Goal: Task Accomplishment & Management: Manage account settings

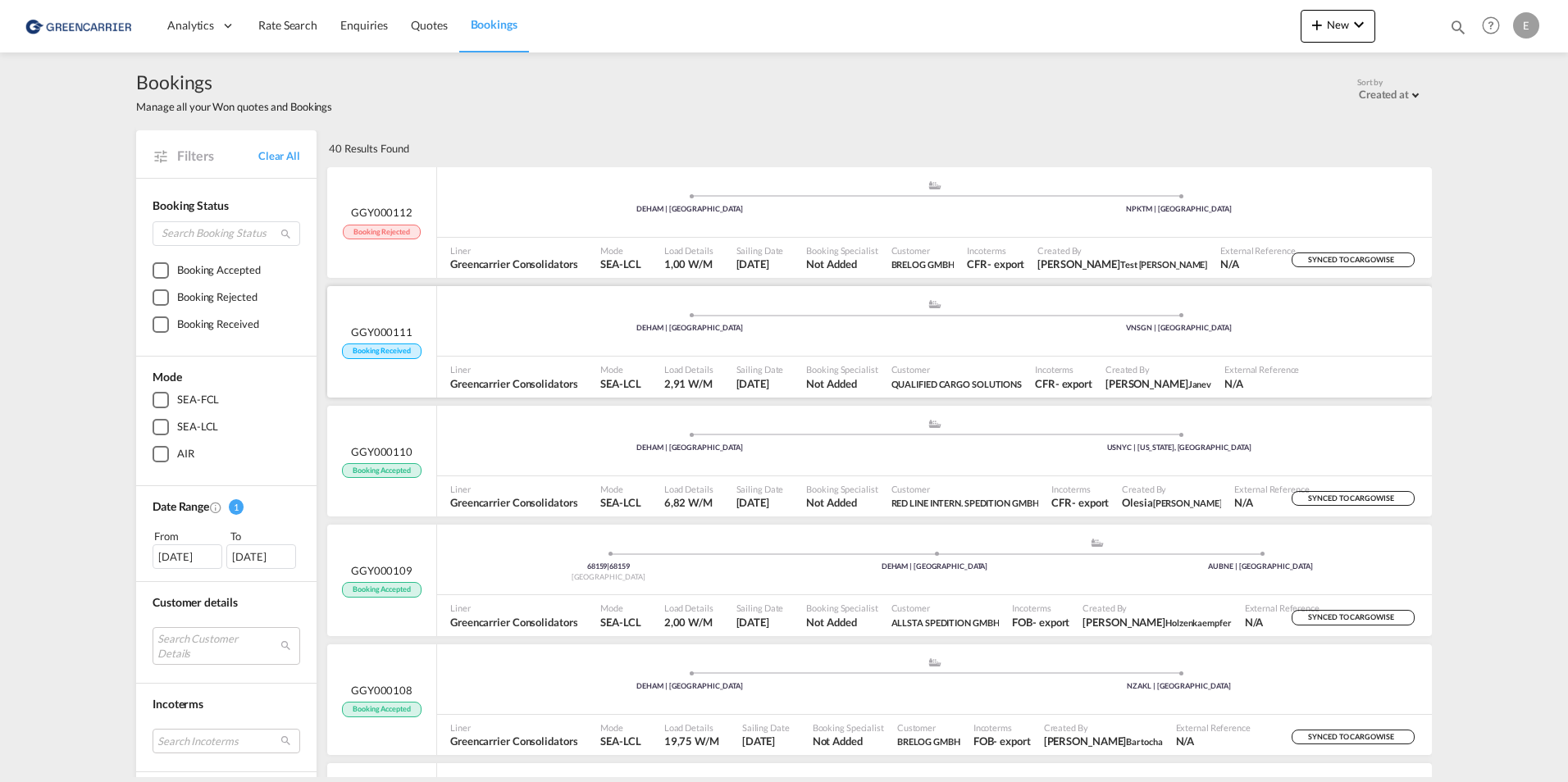
click at [774, 375] on span "Sailing Date" at bounding box center [760, 370] width 48 height 12
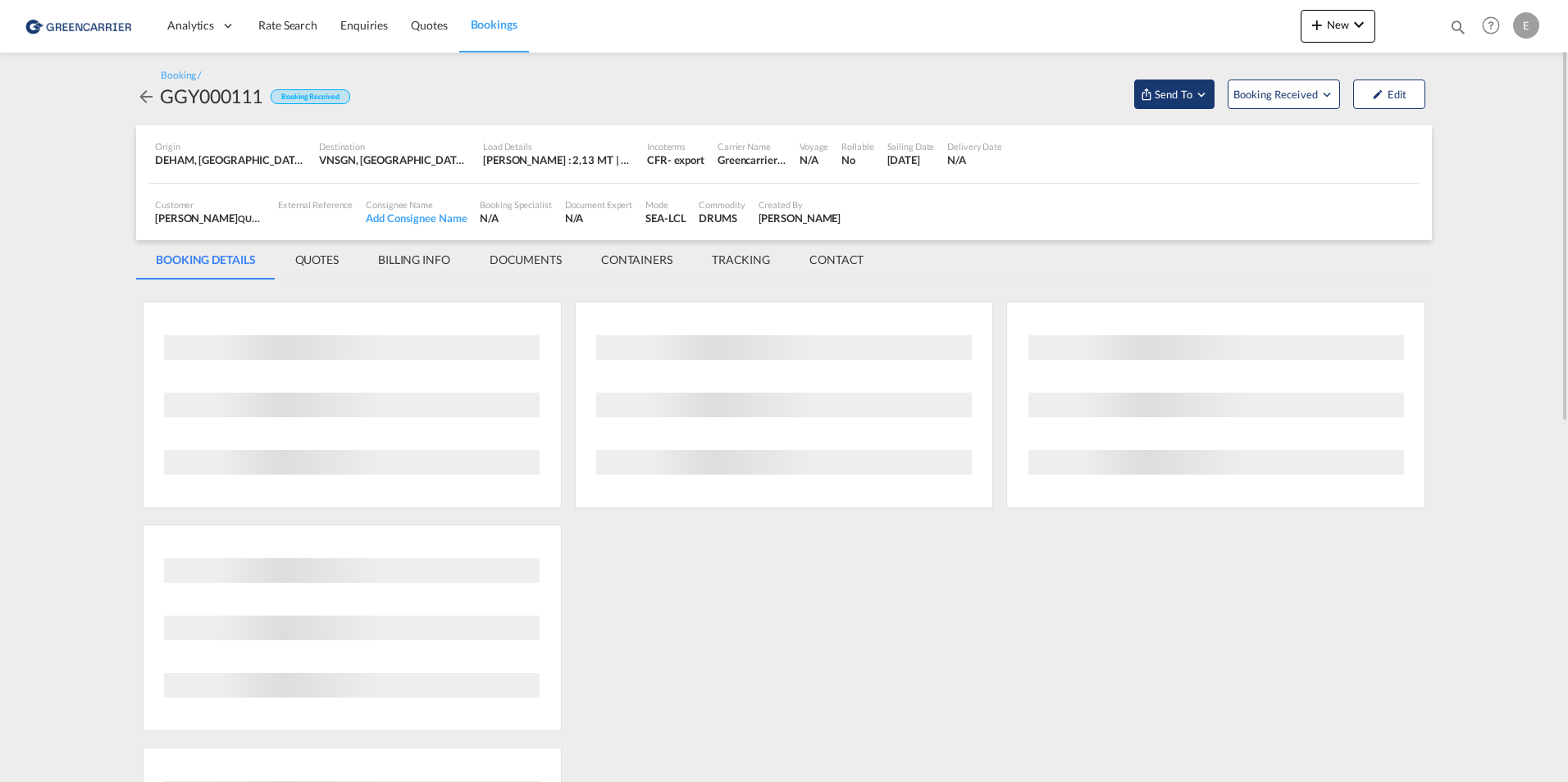
click at [1198, 100] on md-icon "Open demo menu" at bounding box center [1200, 93] width 15 height 15
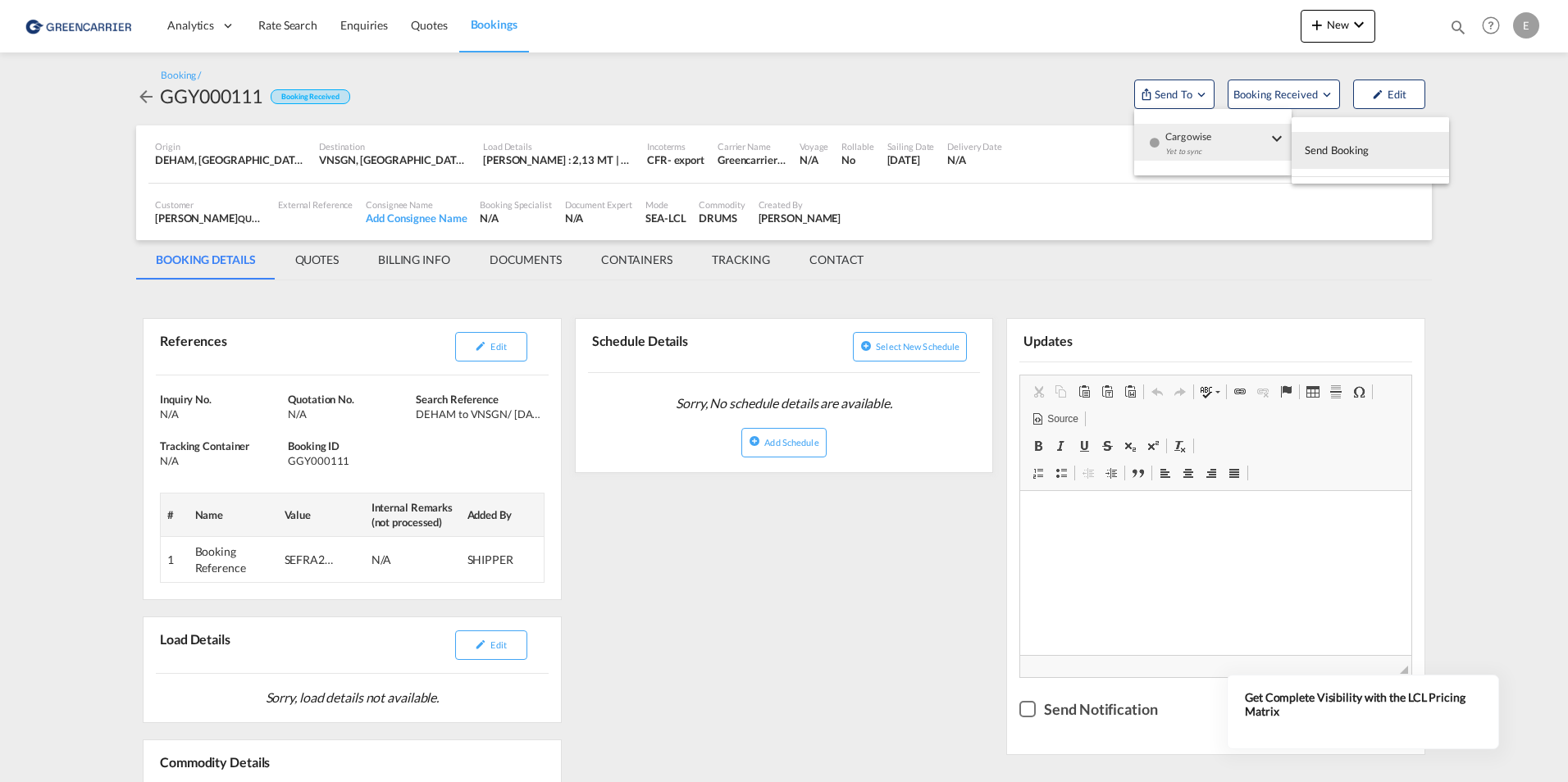
click at [1203, 141] on div "Yet to sync" at bounding box center [1216, 155] width 101 height 35
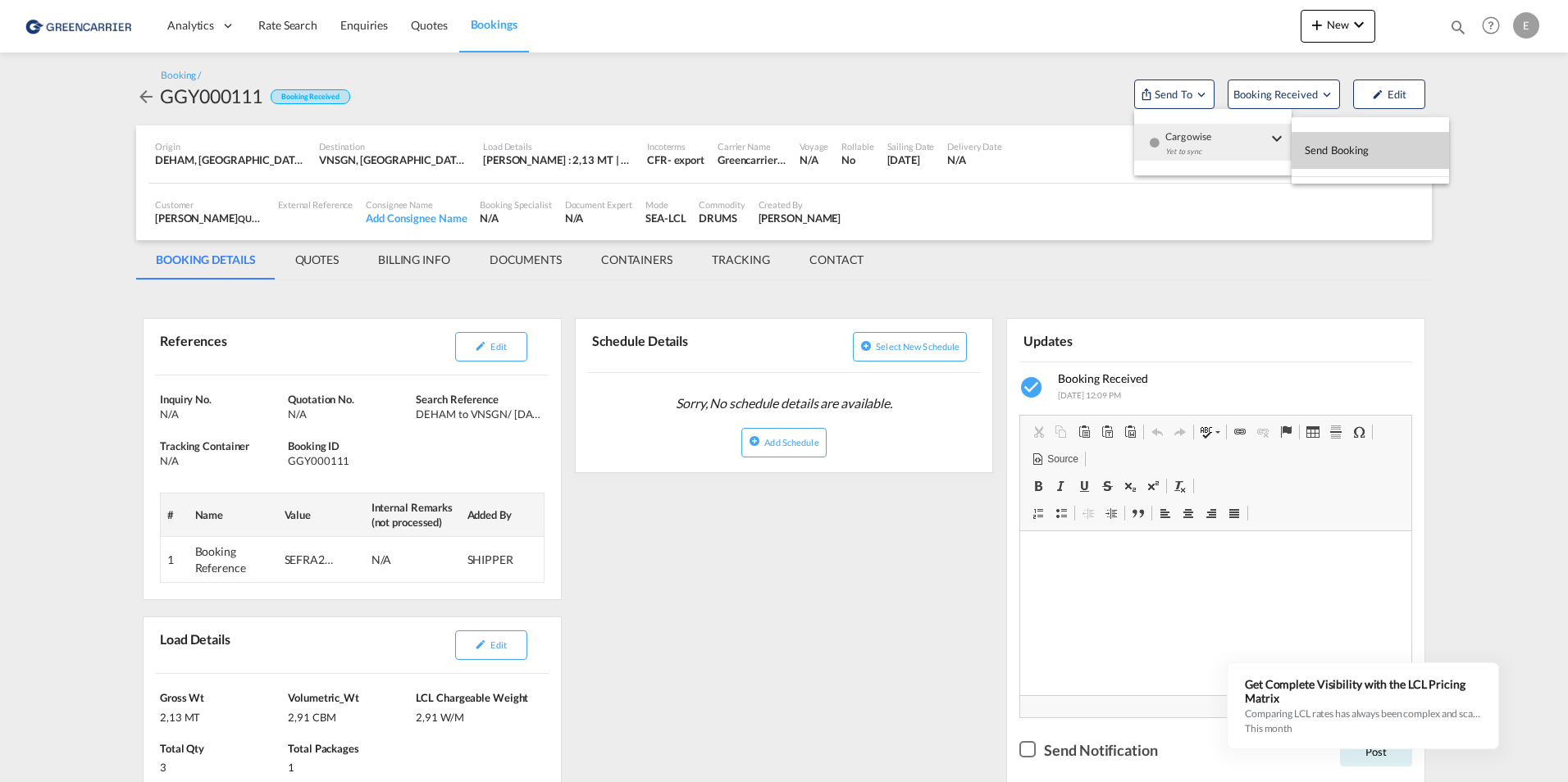
click at [1320, 151] on span "Send Booking" at bounding box center [1336, 150] width 65 height 26
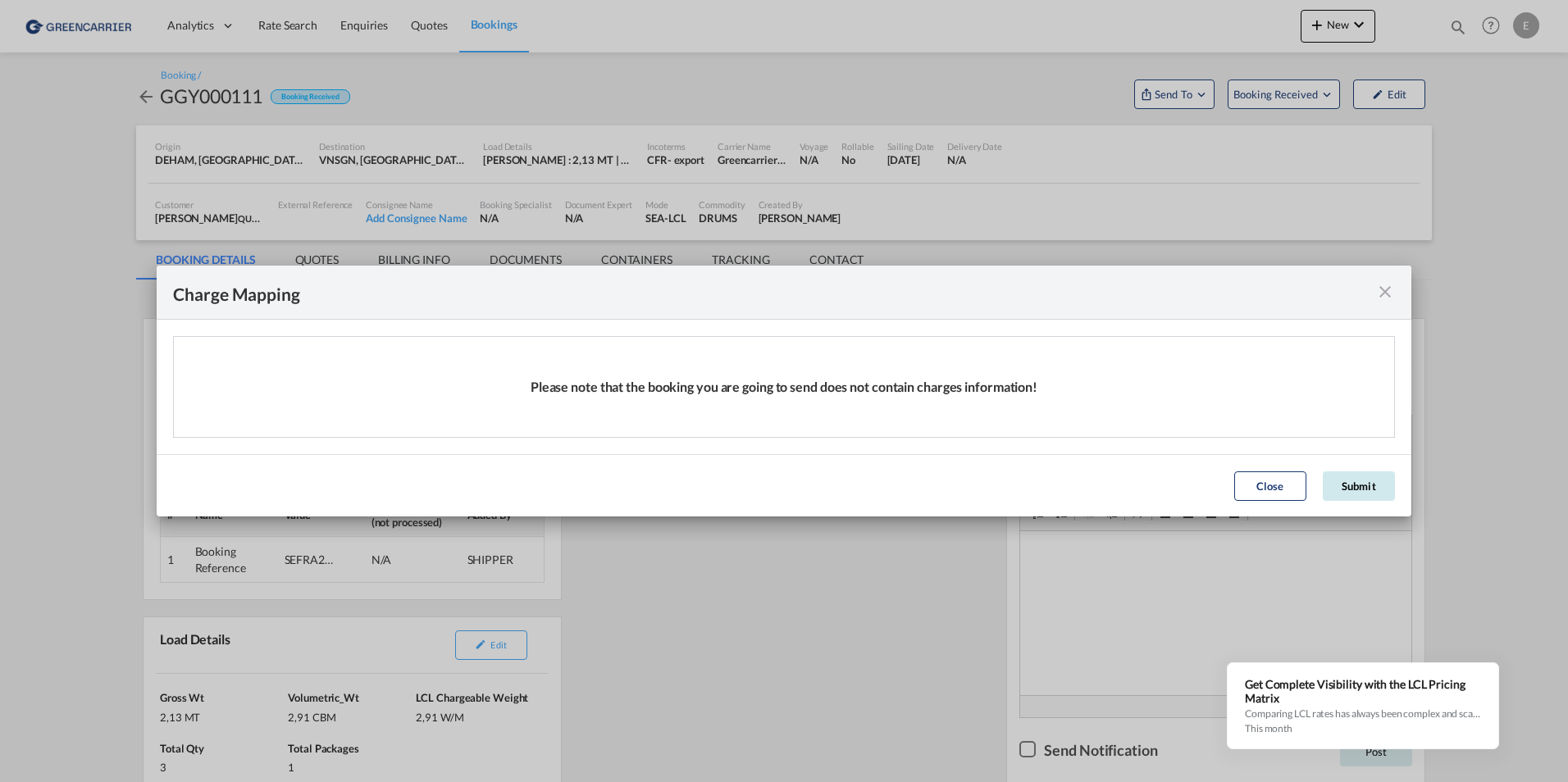
click at [1346, 477] on button "Submit" at bounding box center [1358, 486] width 73 height 30
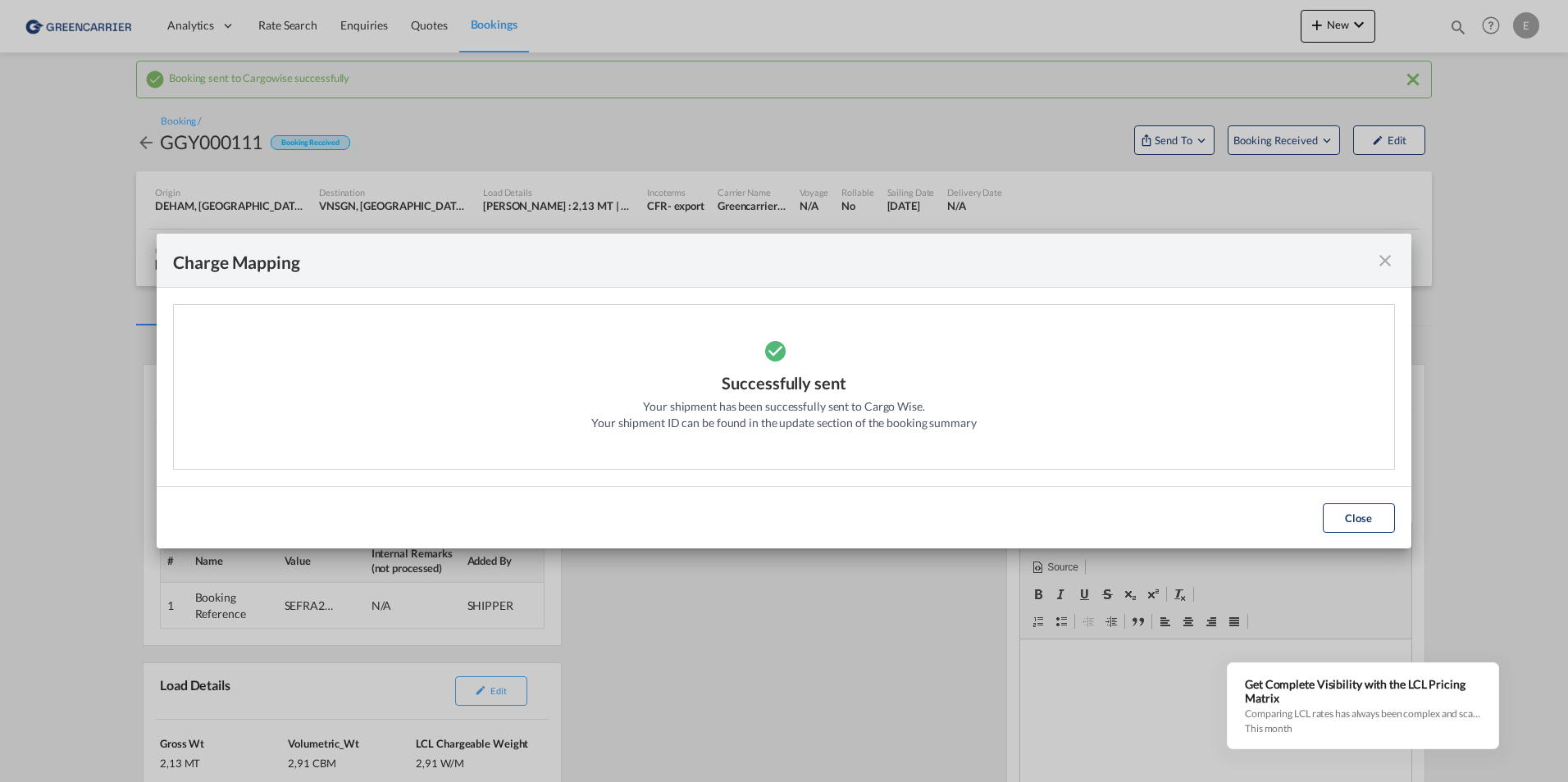
click at [1371, 269] on div "Charge Mapping" at bounding box center [784, 260] width 1254 height 54
click at [1377, 258] on md-icon "icon-close fg-AAA8AD cursor" at bounding box center [1385, 260] width 20 height 20
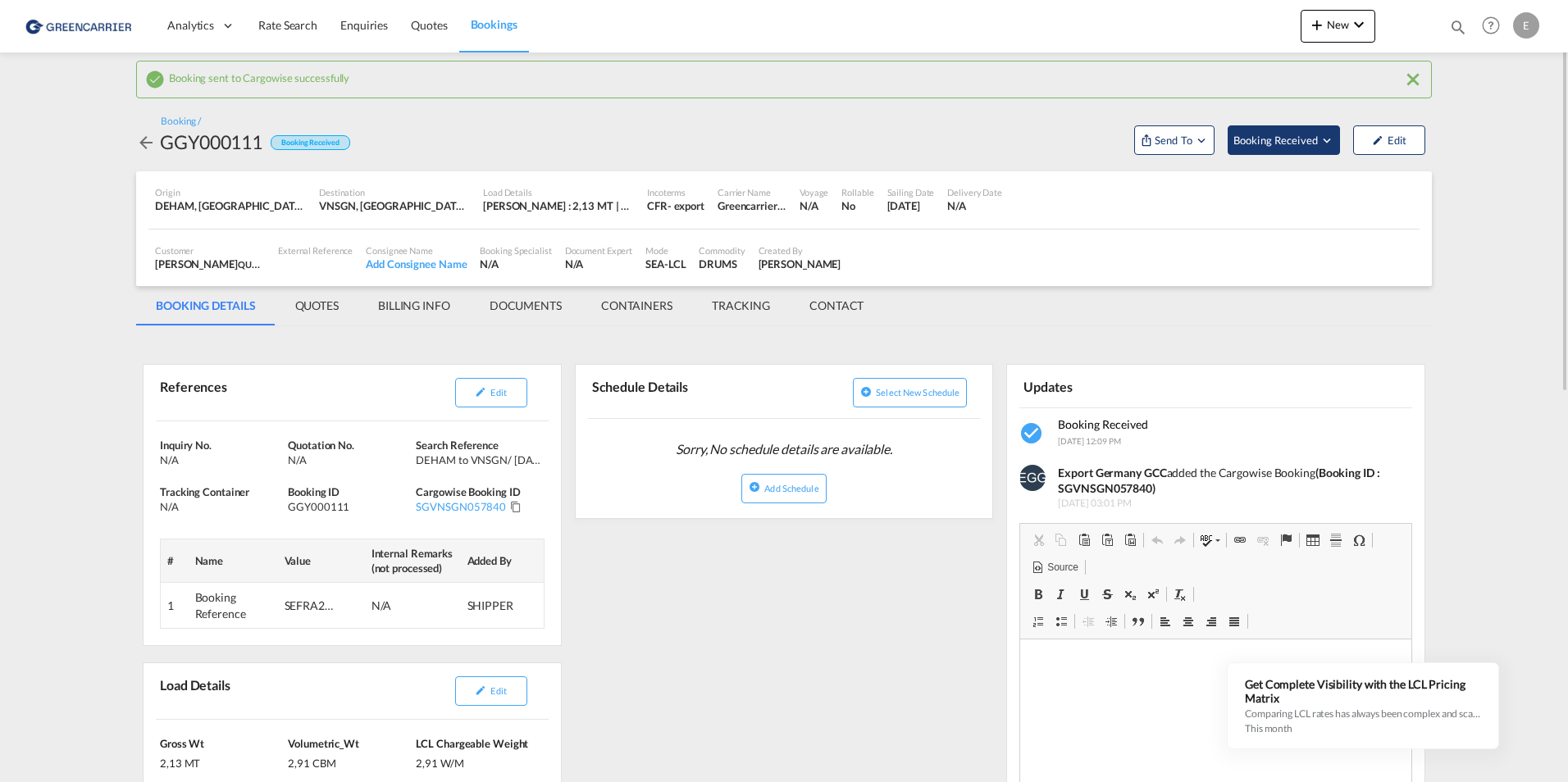
click at [1302, 148] on button "Booking Received" at bounding box center [1283, 140] width 112 height 30
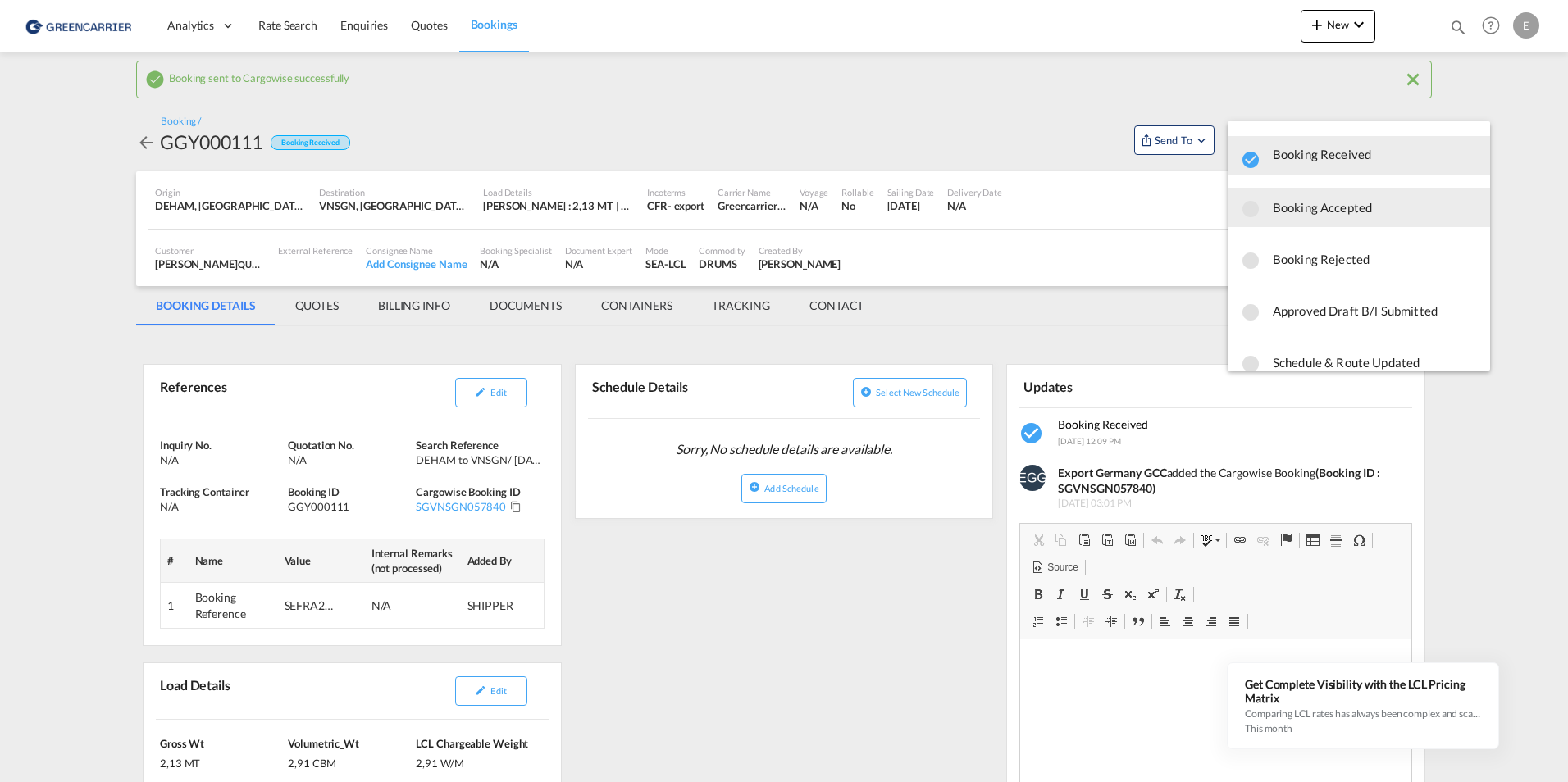
click at [1306, 200] on span "Booking Accepted" at bounding box center [1374, 208] width 204 height 30
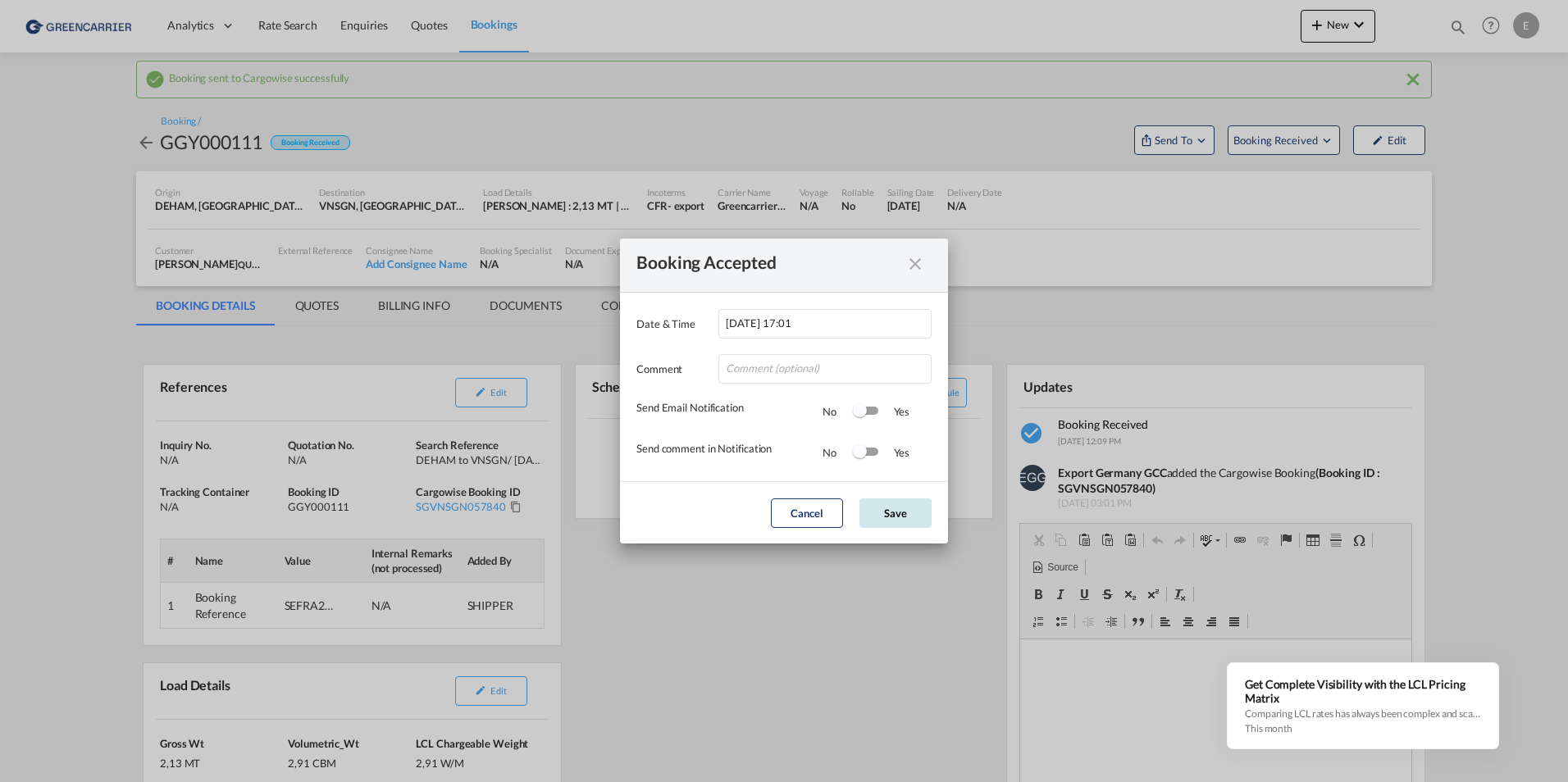
click at [899, 517] on button "Save" at bounding box center [895, 514] width 73 height 30
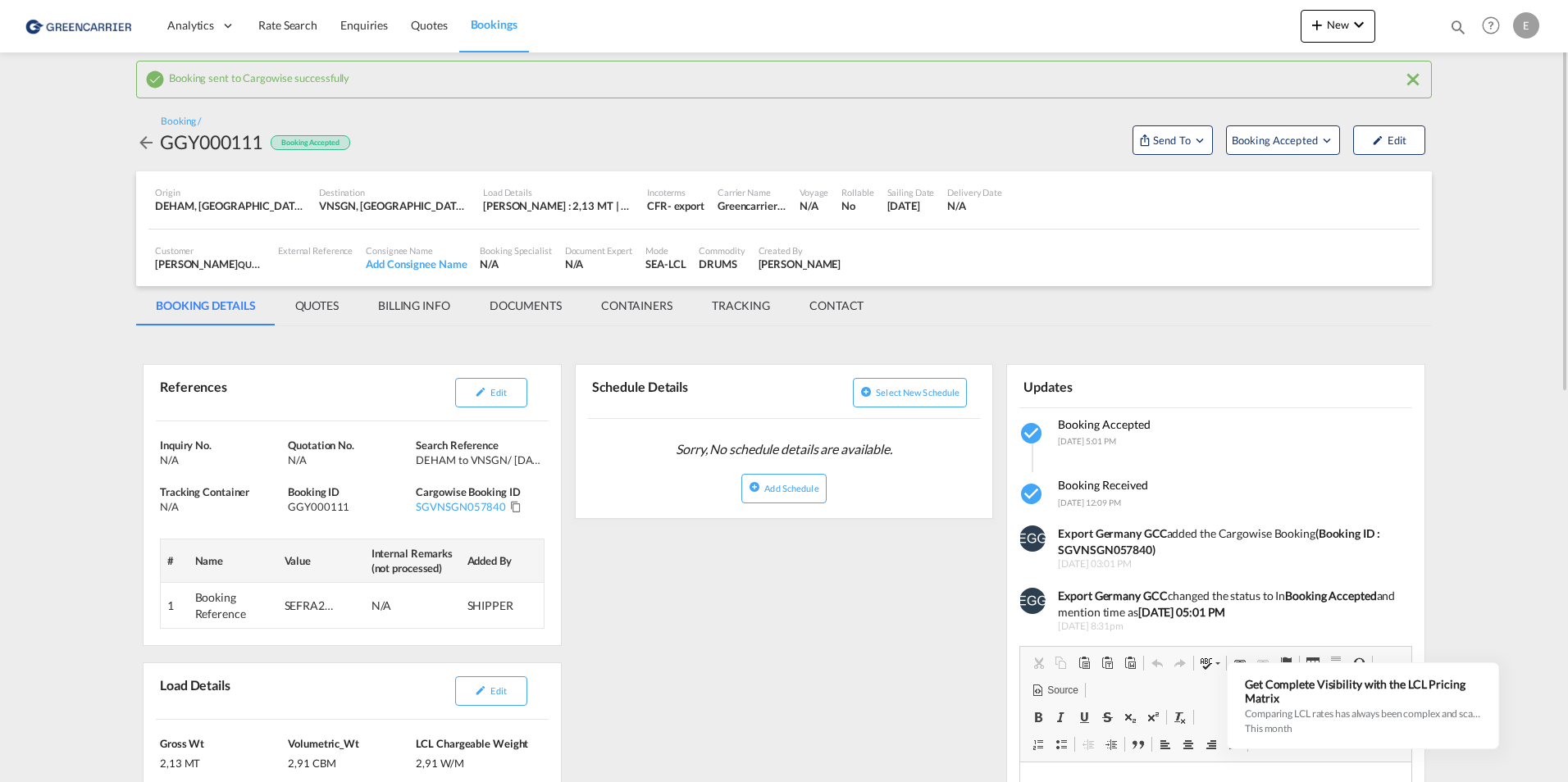
click at [506, 34] on link "Bookings" at bounding box center [494, 26] width 70 height 54
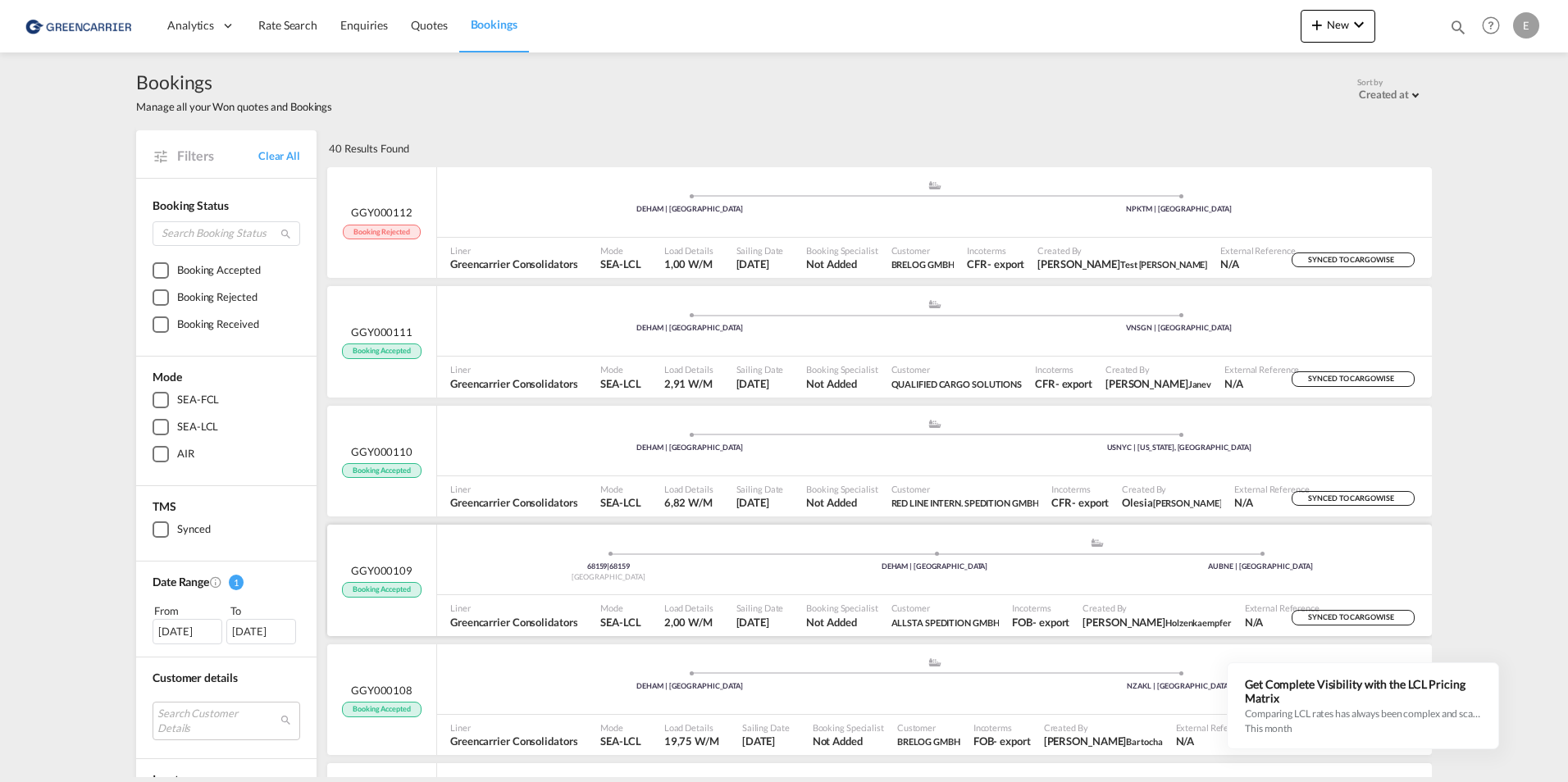
click at [517, 587] on div "68159 | 68159 [GEOGRAPHIC_DATA] .a{fill:#aaa8ad;} .a{fill:#aaa8ad;} DEHAM | [GE…" at bounding box center [934, 563] width 995 height 54
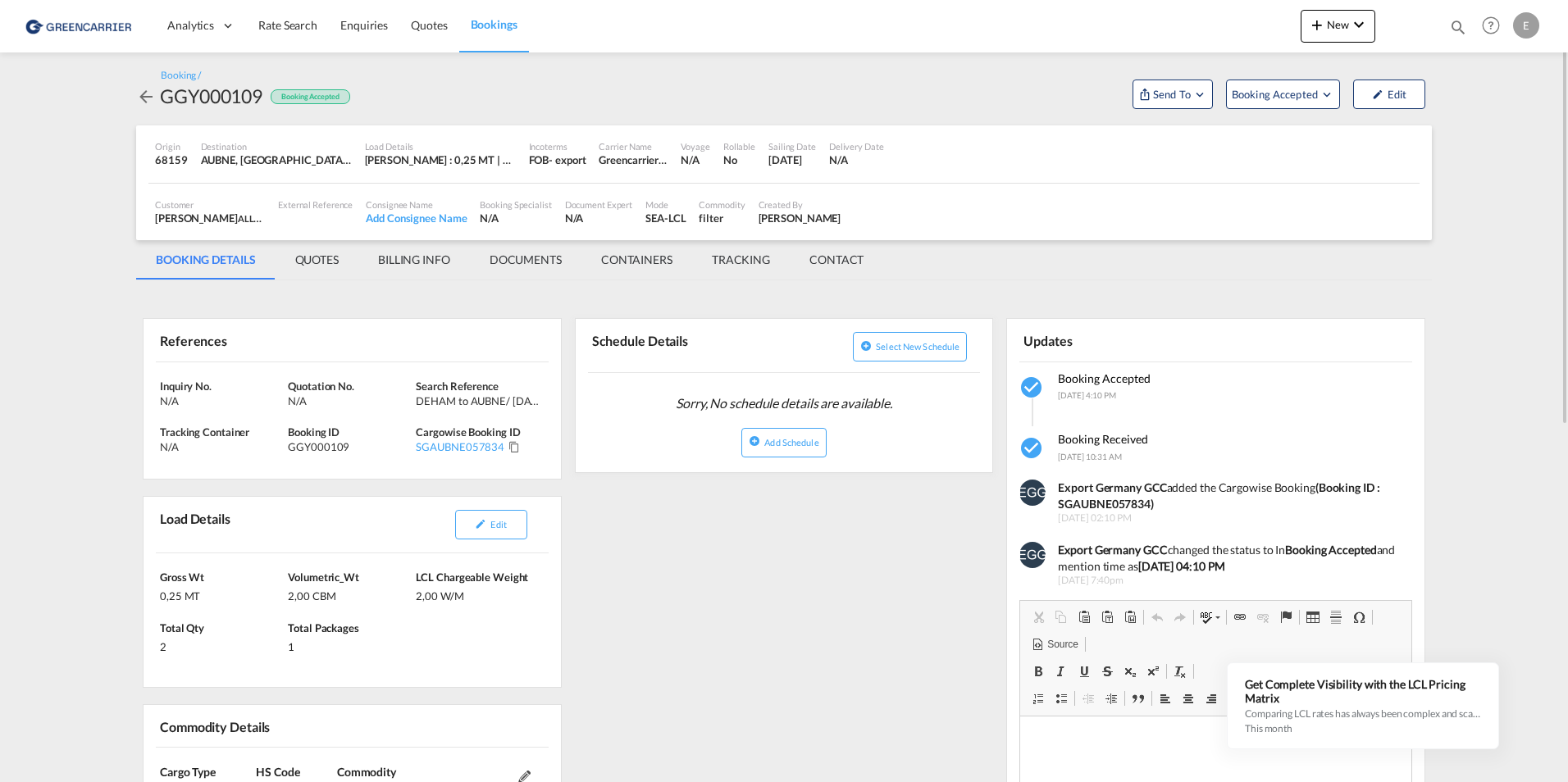
scroll to position [164, 0]
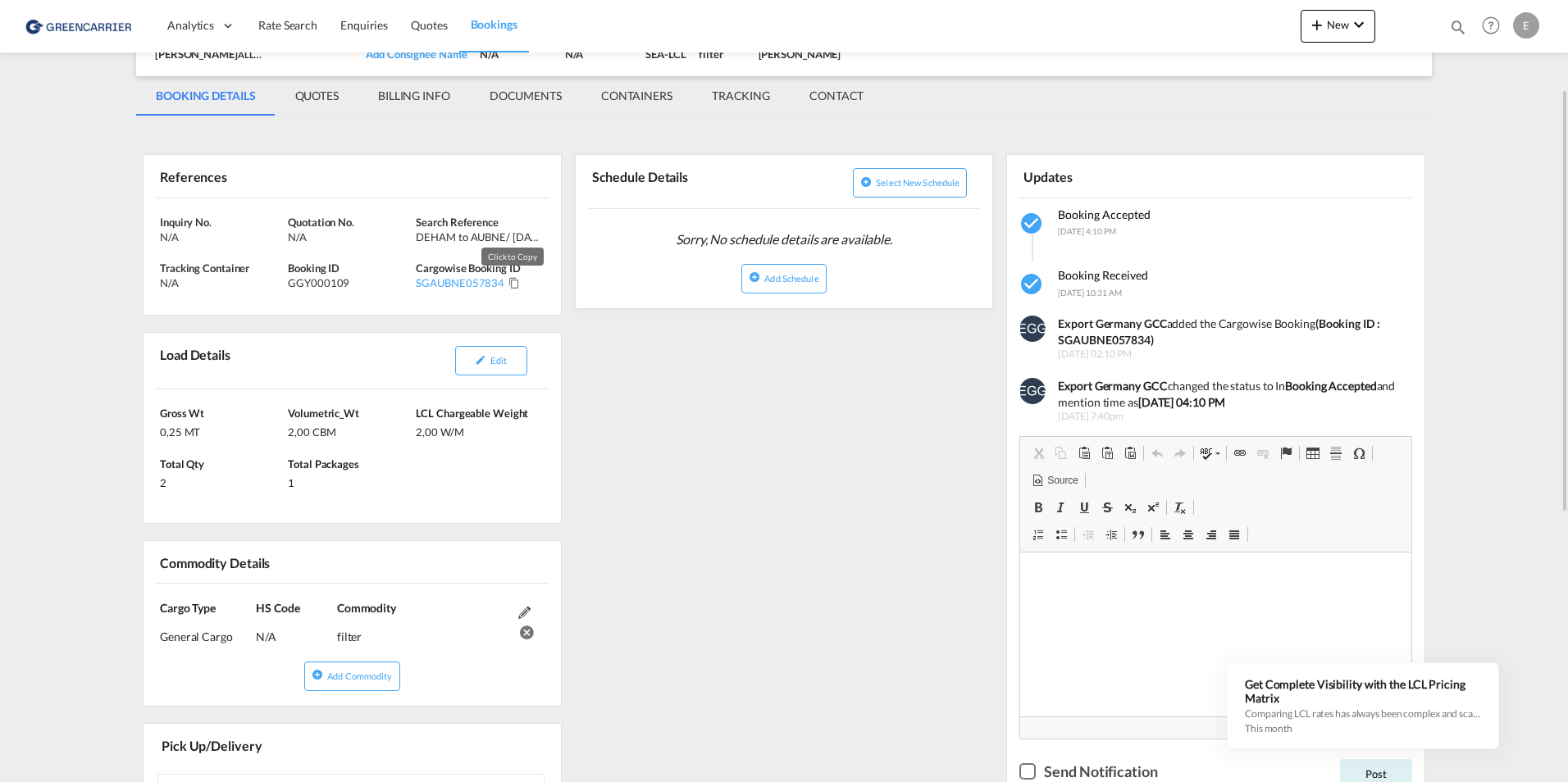
click at [510, 288] on md-icon "Click to Copy" at bounding box center [515, 283] width 12 height 12
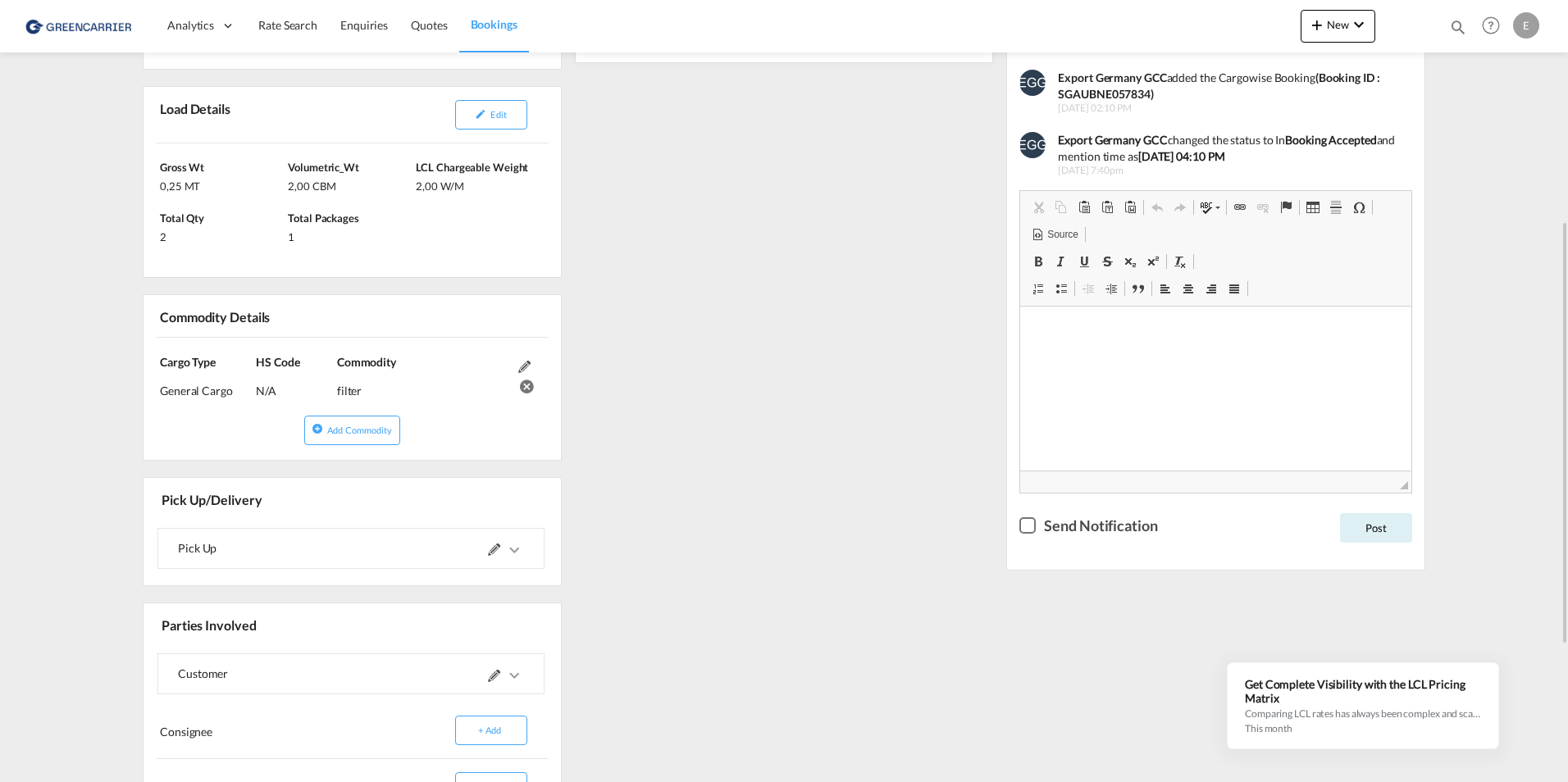
click at [500, 548] on span at bounding box center [506, 548] width 36 height 40
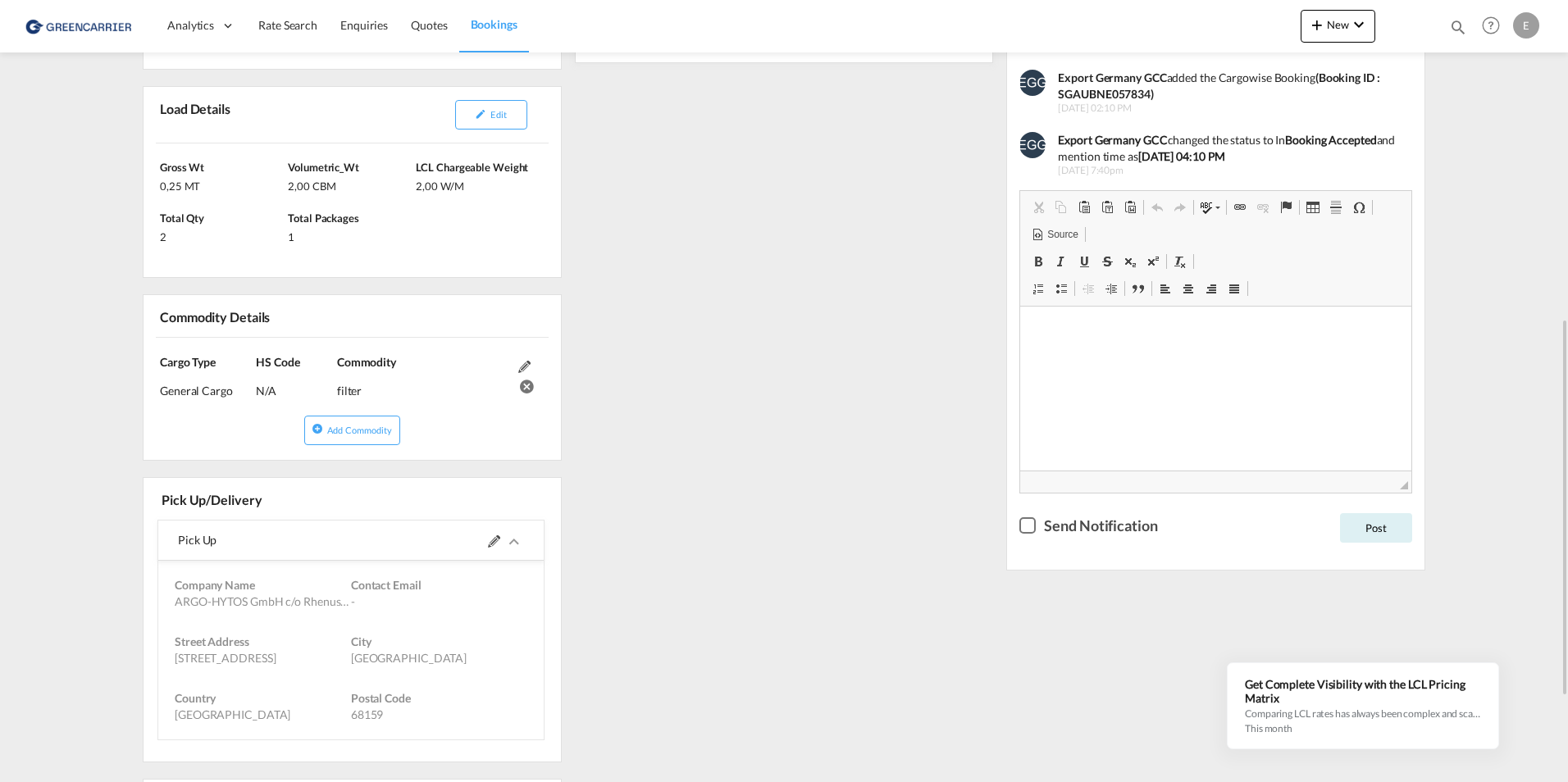
scroll to position [492, 0]
